Goal: Transaction & Acquisition: Purchase product/service

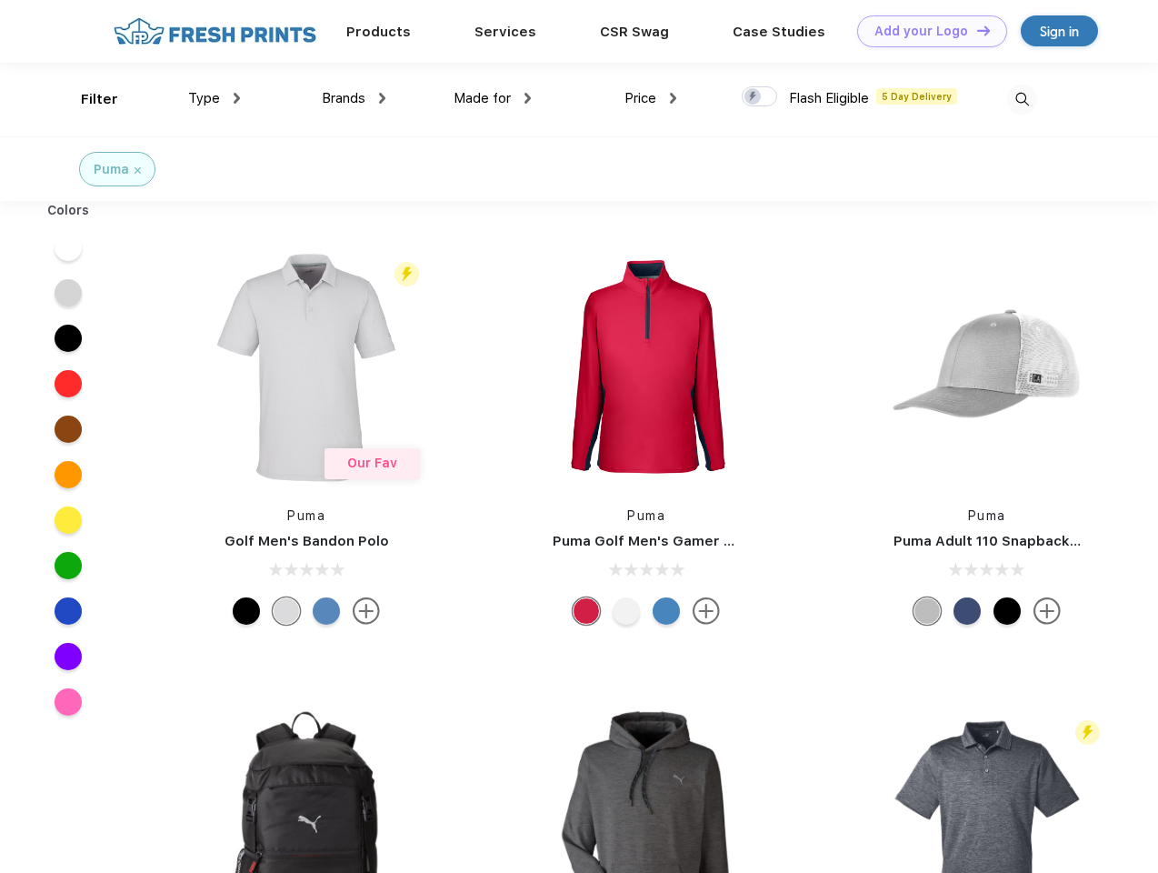
click at [925, 31] on link "Add your Logo Design Tool" at bounding box center [932, 31] width 150 height 32
click at [0, 0] on div "Design Tool" at bounding box center [0, 0] width 0 height 0
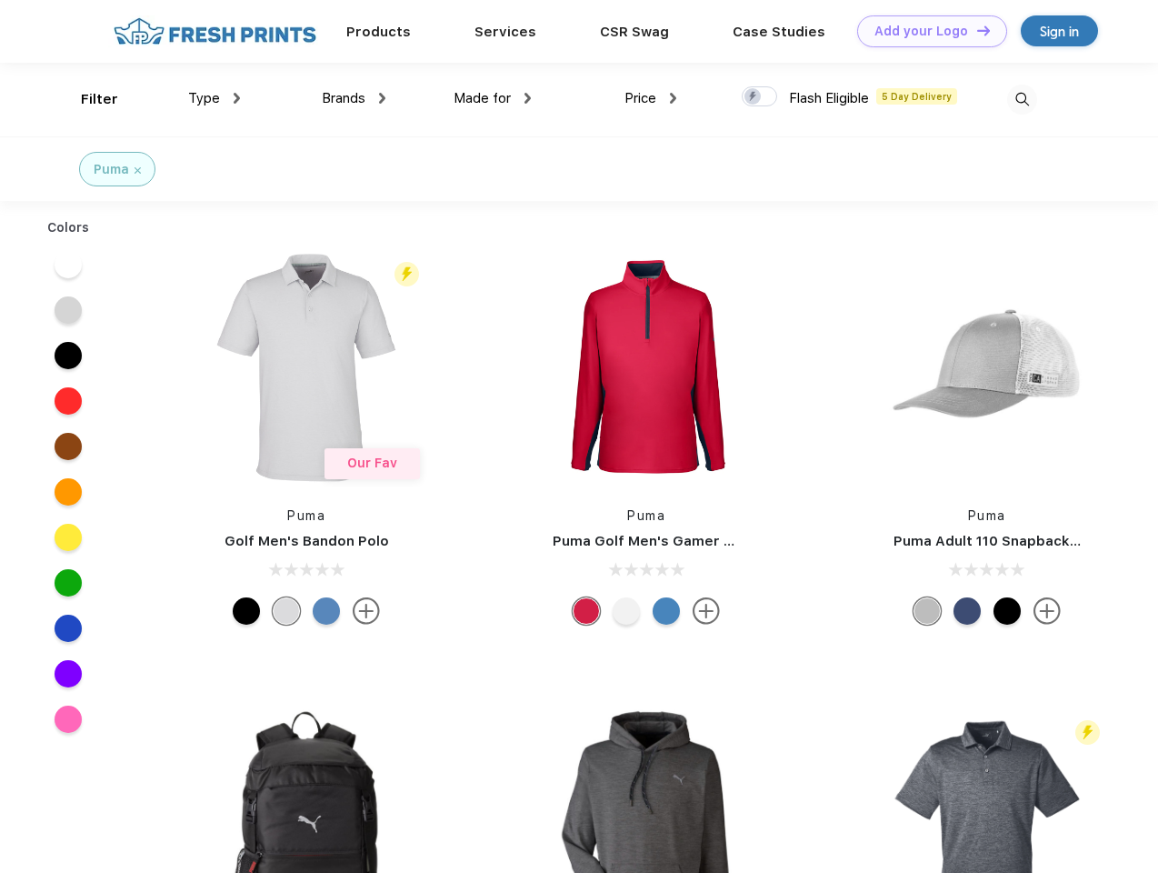
click at [975, 30] on link "Add your Logo Design Tool" at bounding box center [932, 31] width 150 height 32
click at [87, 99] on div "Filter" at bounding box center [99, 99] width 37 height 21
click at [215, 98] on span "Type" at bounding box center [204, 98] width 32 height 16
click at [354, 98] on span "Brands" at bounding box center [344, 98] width 44 height 16
click at [493, 98] on span "Made for" at bounding box center [482, 98] width 57 height 16
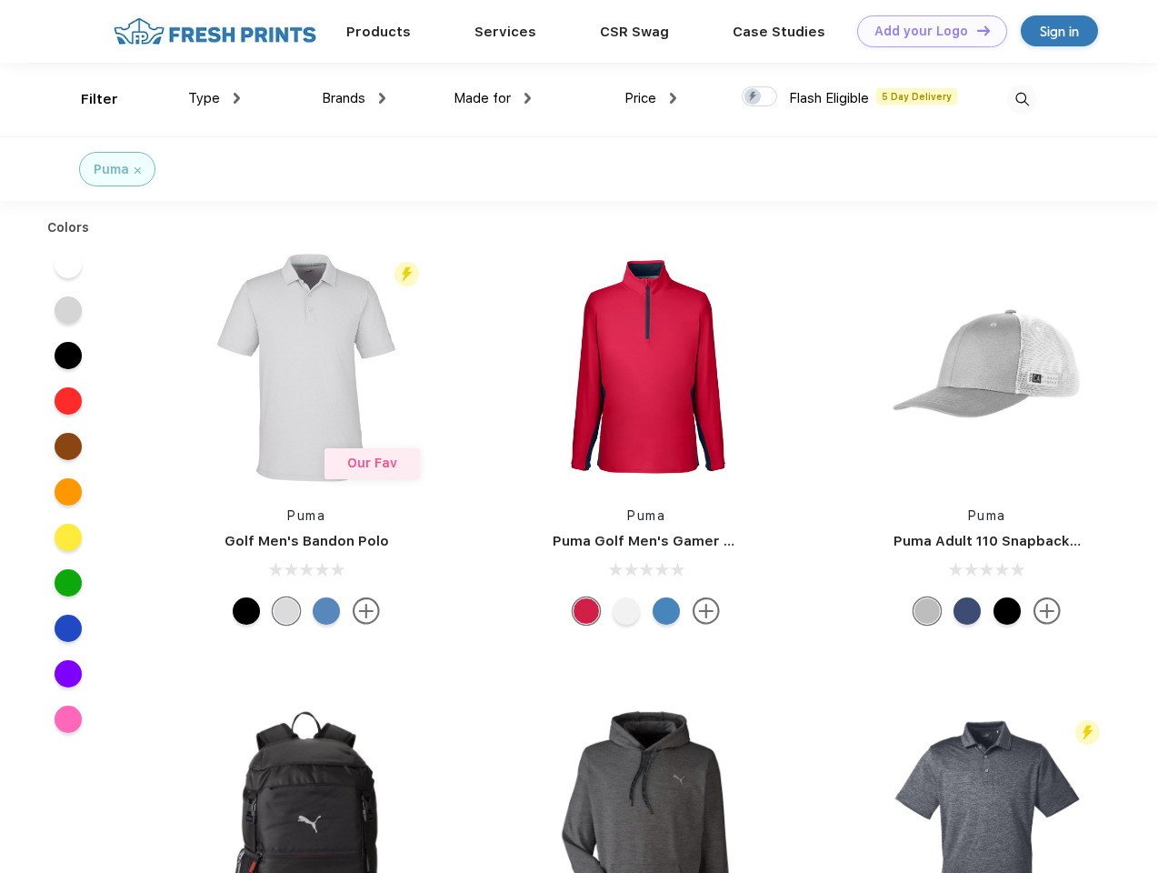
click at [651, 98] on span "Price" at bounding box center [640, 98] width 32 height 16
click at [760, 97] on div at bounding box center [759, 96] width 35 height 20
click at [754, 97] on input "checkbox" at bounding box center [748, 91] width 12 height 12
click at [1022, 99] on img at bounding box center [1022, 100] width 30 height 30
